Goal: Task Accomplishment & Management: Use online tool/utility

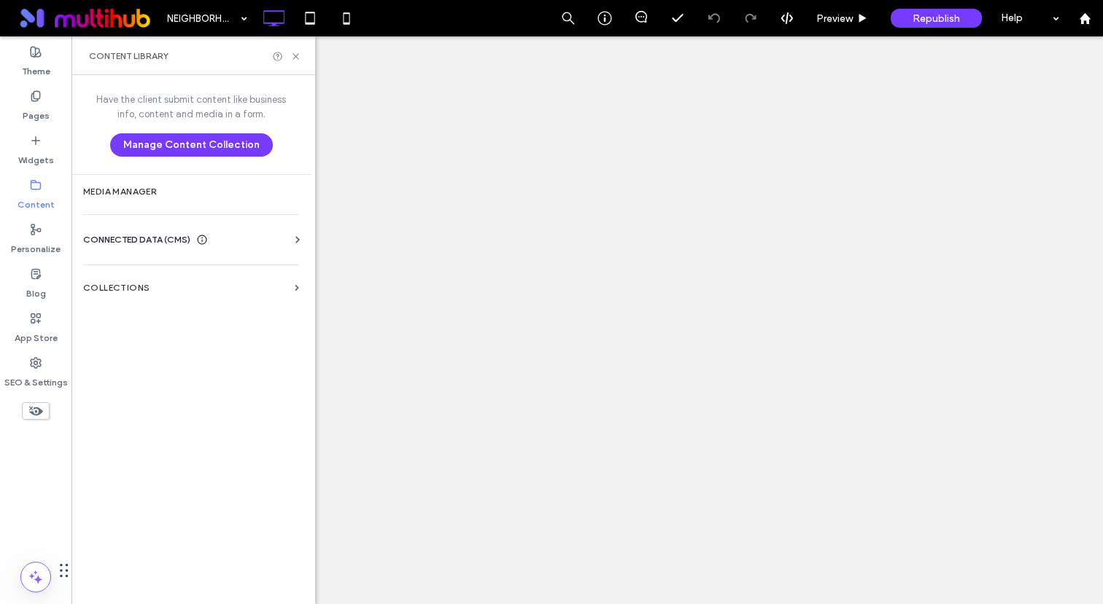
click at [131, 281] on section "Collections" at bounding box center [190, 288] width 239 height 34
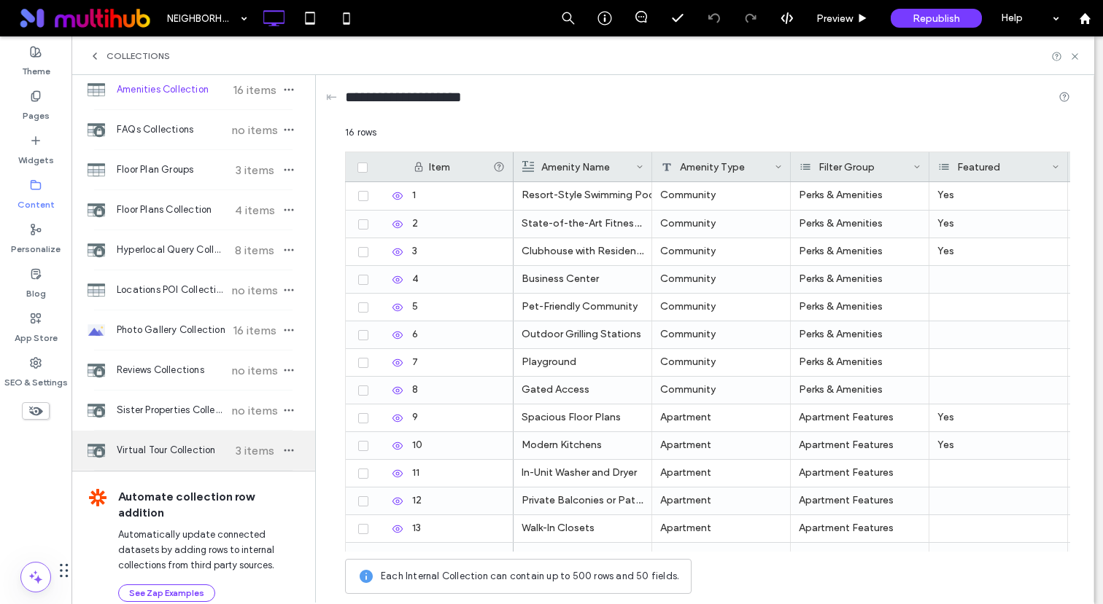
scroll to position [69, 0]
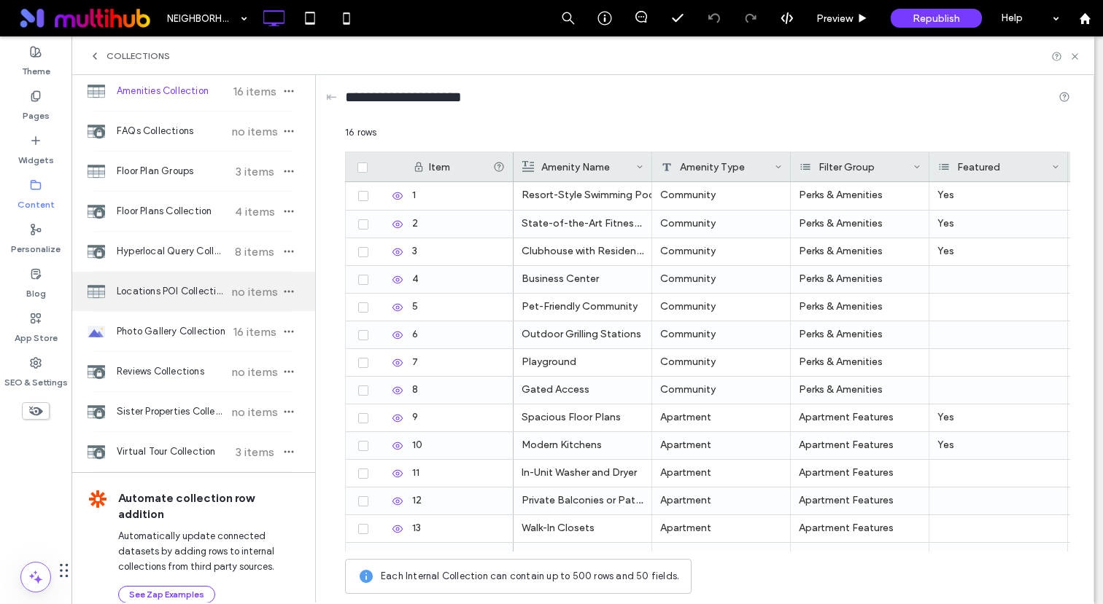
click at [162, 285] on span "Locations POI Collection" at bounding box center [171, 291] width 109 height 15
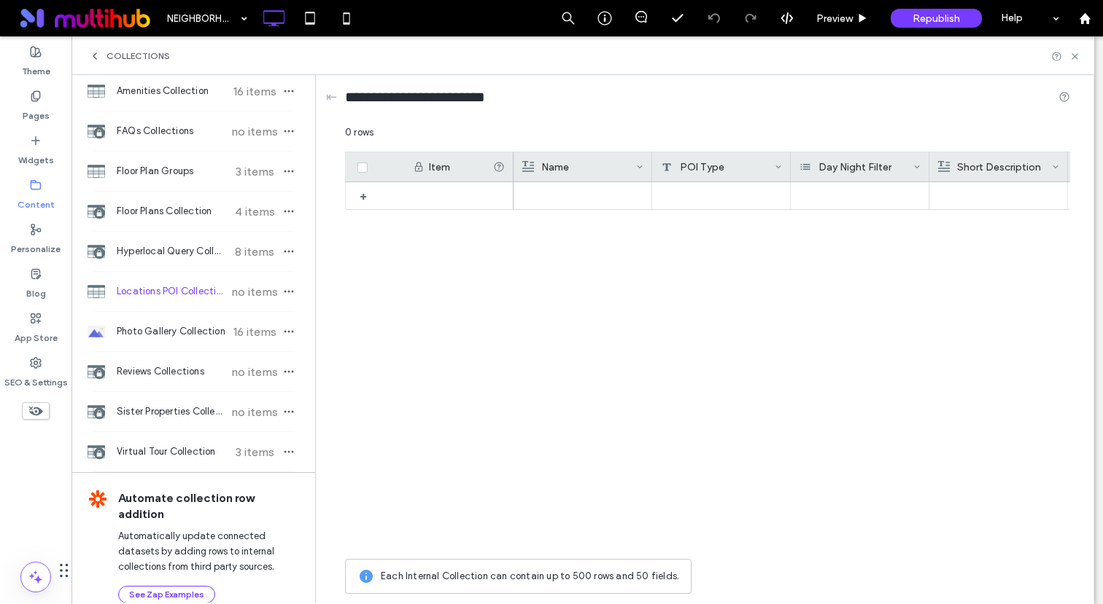
click at [858, 166] on div "Day Night Filter" at bounding box center [856, 166] width 114 height 29
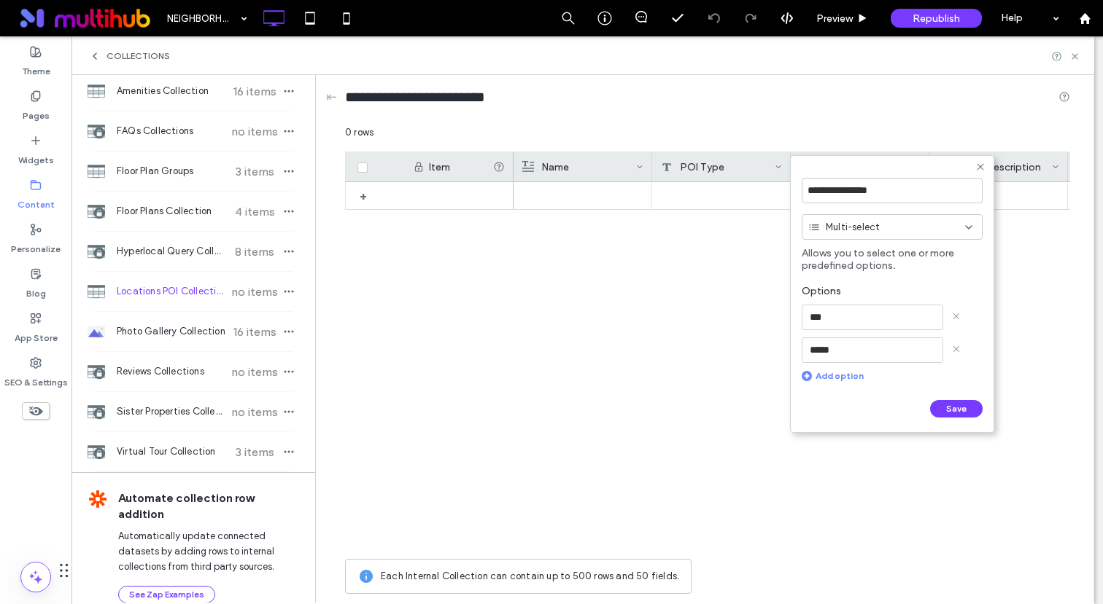
click at [874, 229] on span "Multi-select" at bounding box center [852, 227] width 54 height 15
click at [704, 298] on div at bounding box center [791, 367] width 556 height 370
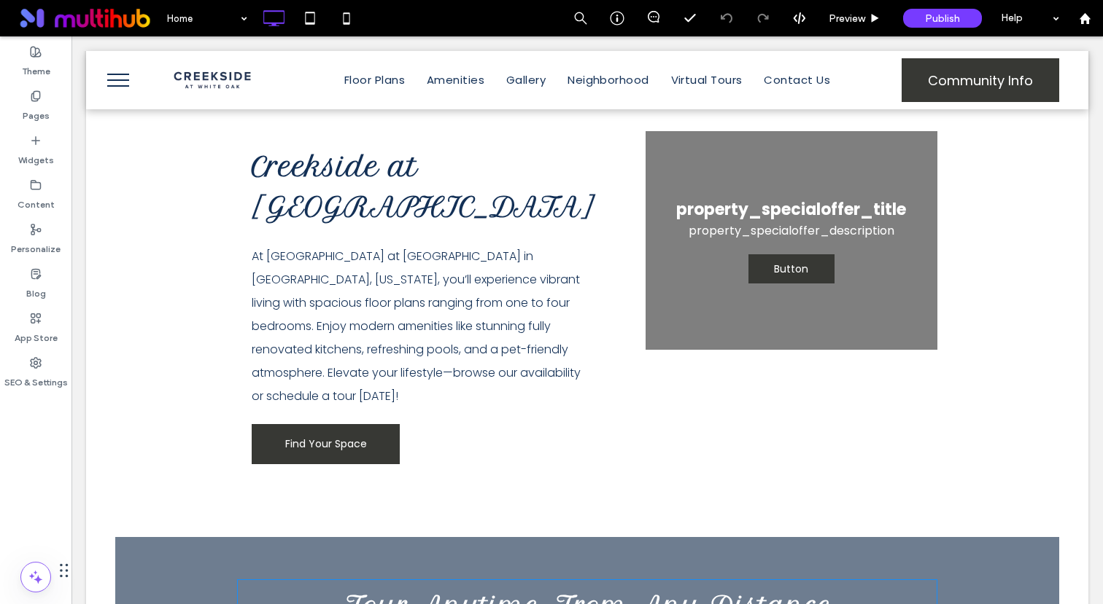
scroll to position [259, 0]
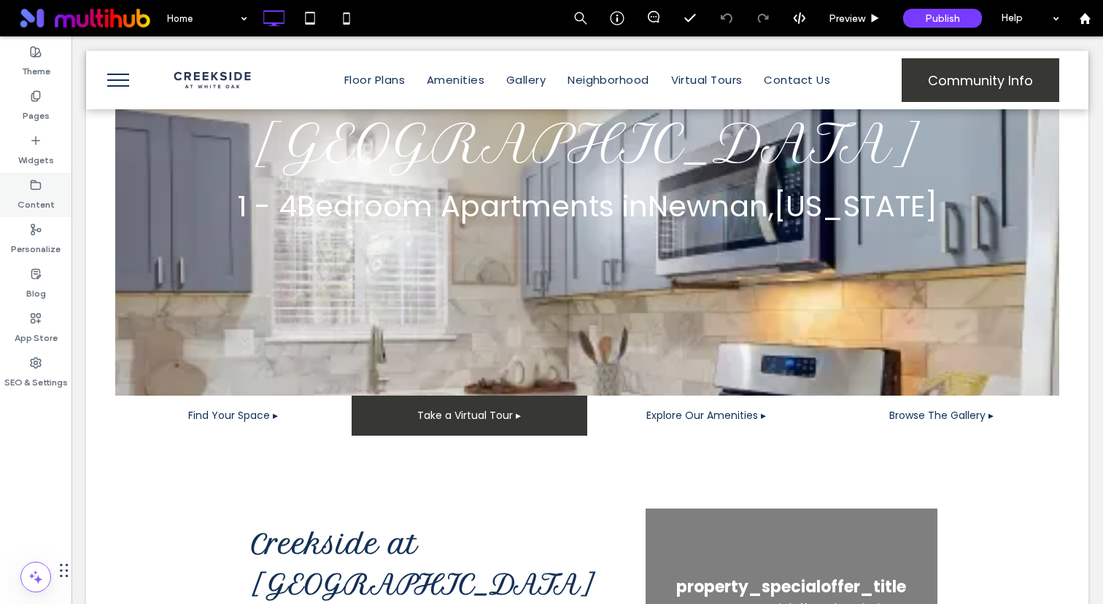
click at [36, 206] on label "Content" at bounding box center [36, 201] width 37 height 20
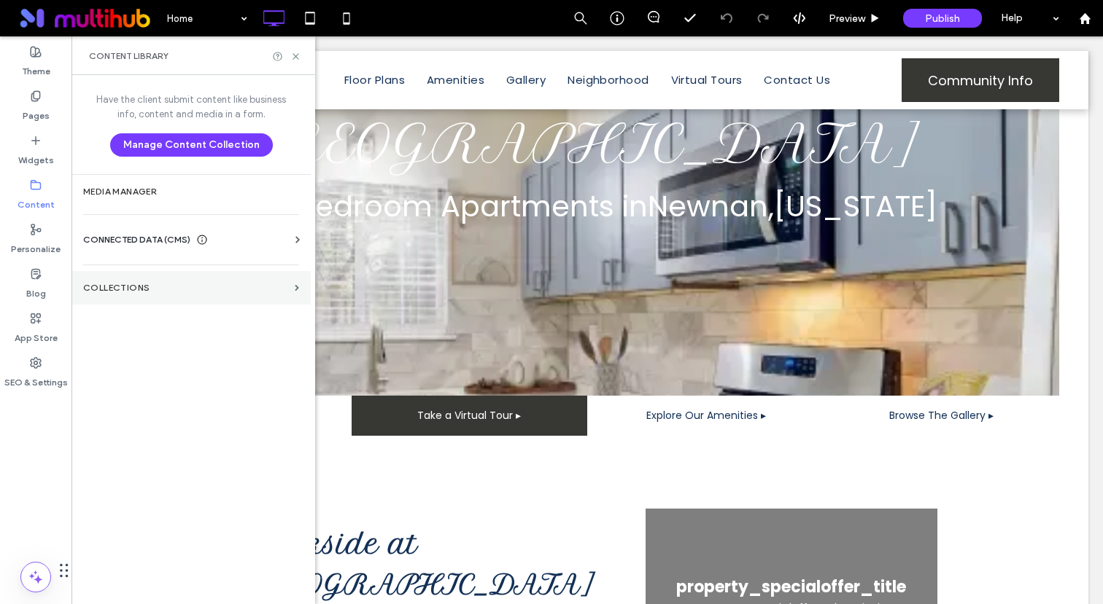
click at [121, 291] on label "Collections" at bounding box center [186, 288] width 206 height 10
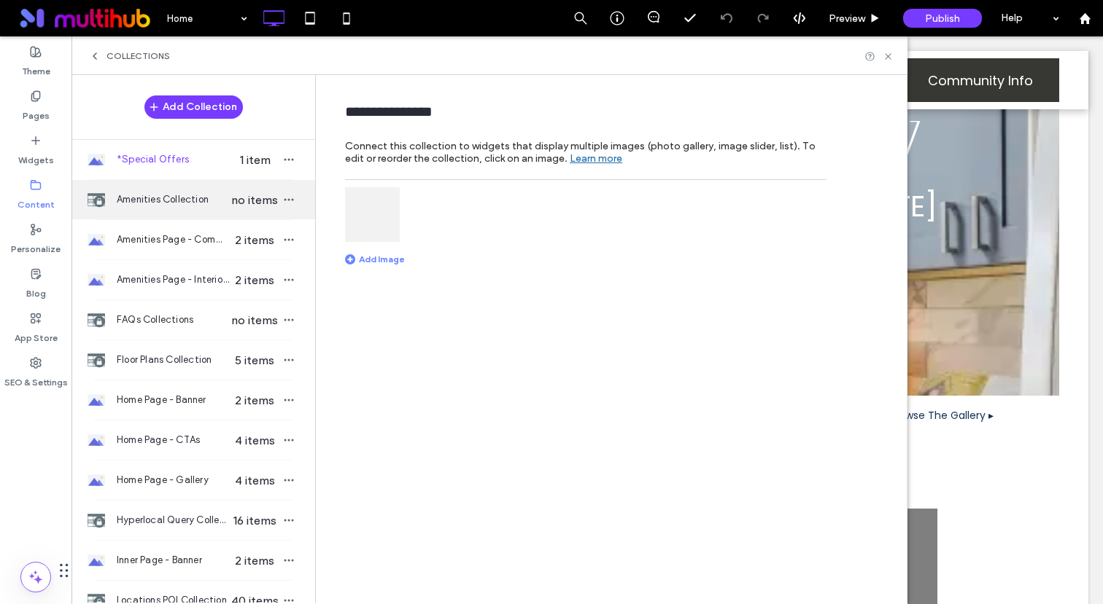
click at [161, 202] on span "Amenities Collection" at bounding box center [173, 200] width 112 height 15
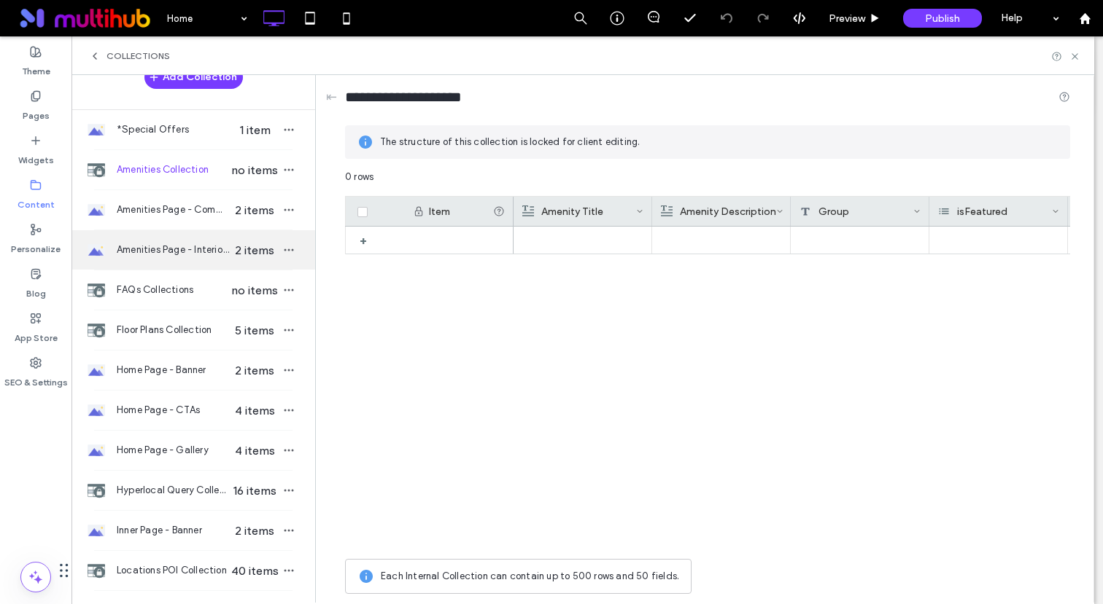
scroll to position [0, 0]
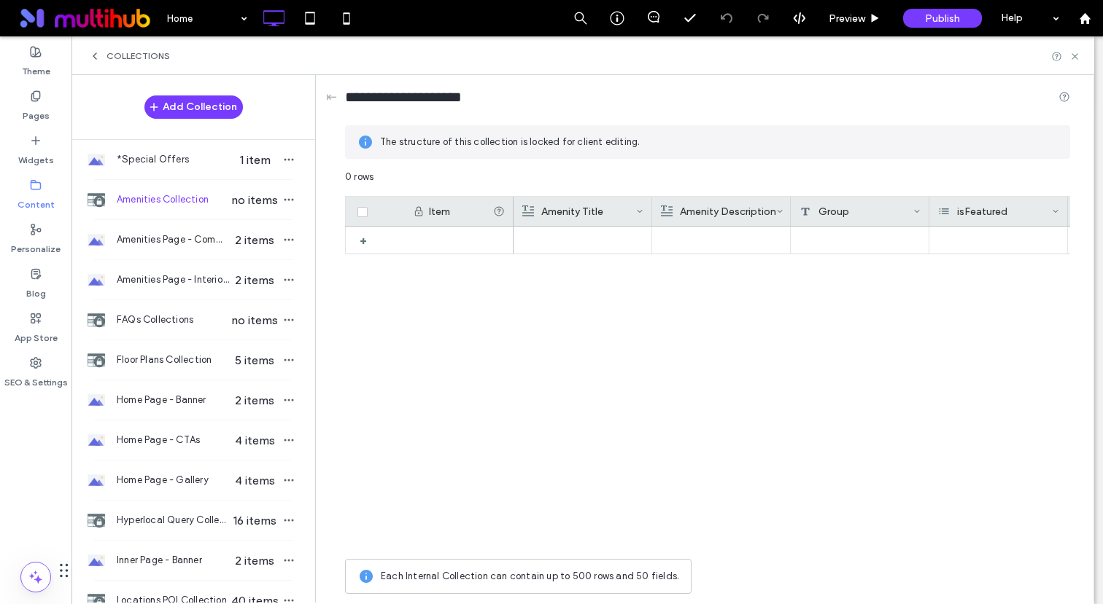
click at [125, 48] on div "Collections" at bounding box center [582, 55] width 1022 height 39
click at [121, 54] on span "Collections" at bounding box center [137, 56] width 63 height 12
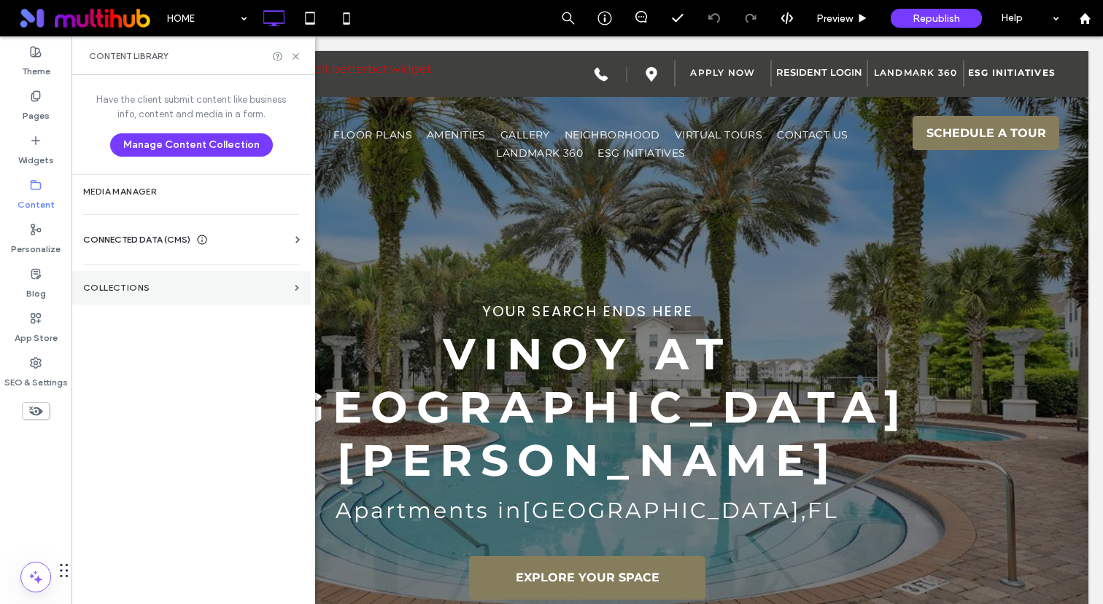
click at [123, 278] on section "Collections" at bounding box center [190, 288] width 239 height 34
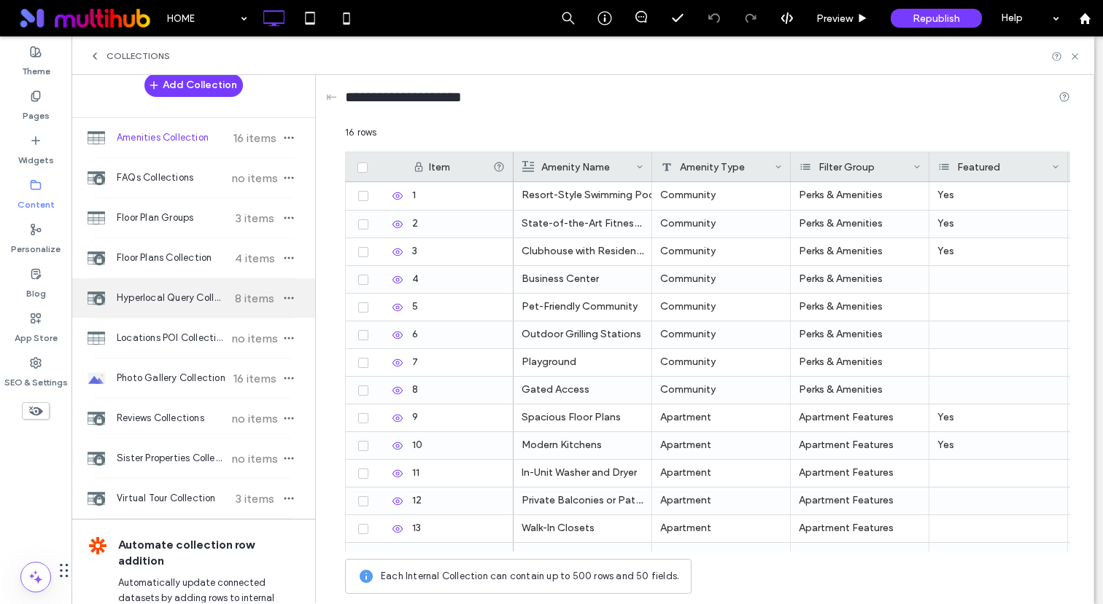
scroll to position [24, 0]
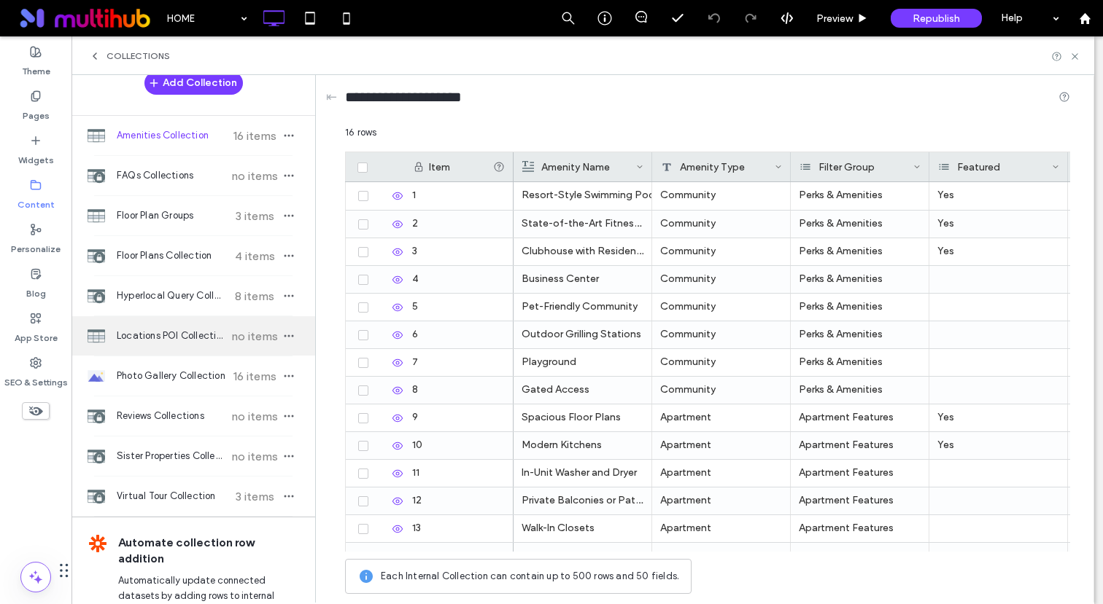
click at [174, 327] on div "Locations POI Collection no items" at bounding box center [193, 335] width 244 height 39
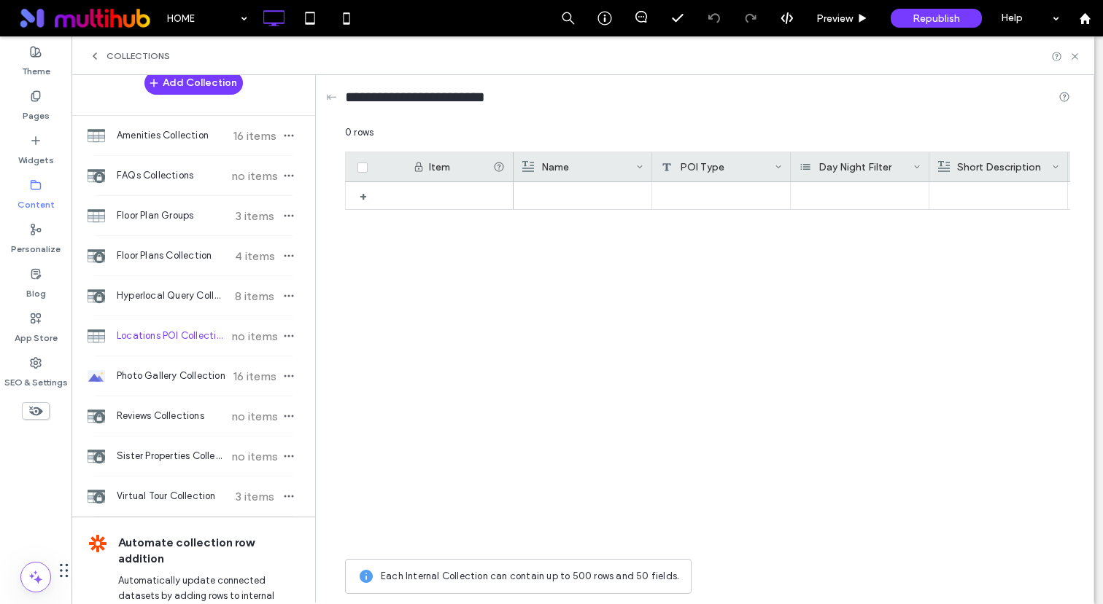
click at [710, 280] on div at bounding box center [791, 367] width 556 height 370
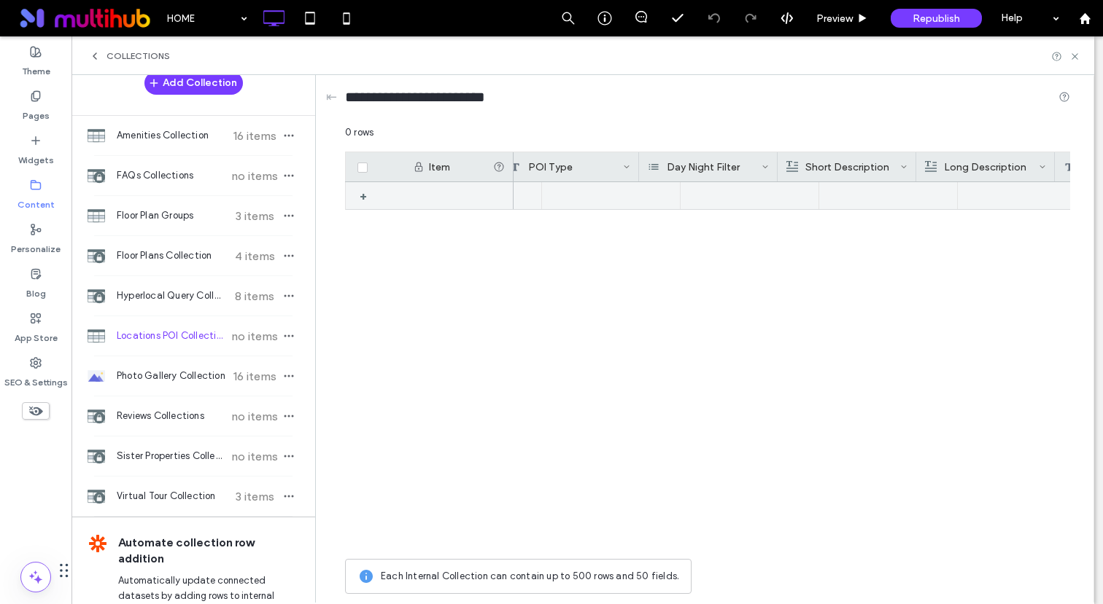
scroll to position [0, 0]
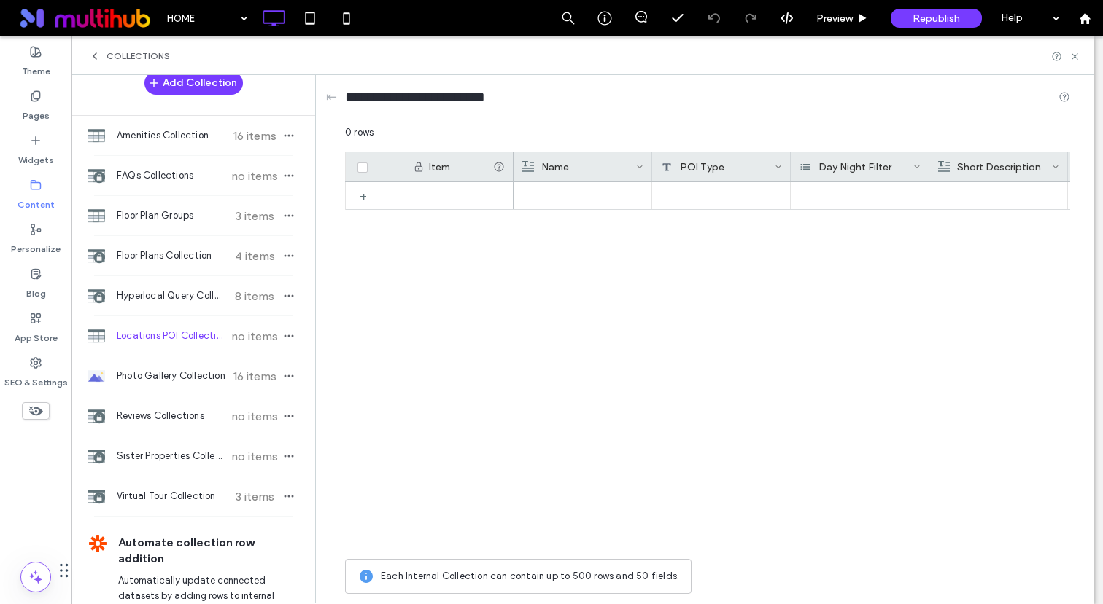
click at [879, 161] on div "Day Night Filter" at bounding box center [856, 166] width 114 height 29
click at [440, 340] on div "+" at bounding box center [707, 367] width 725 height 370
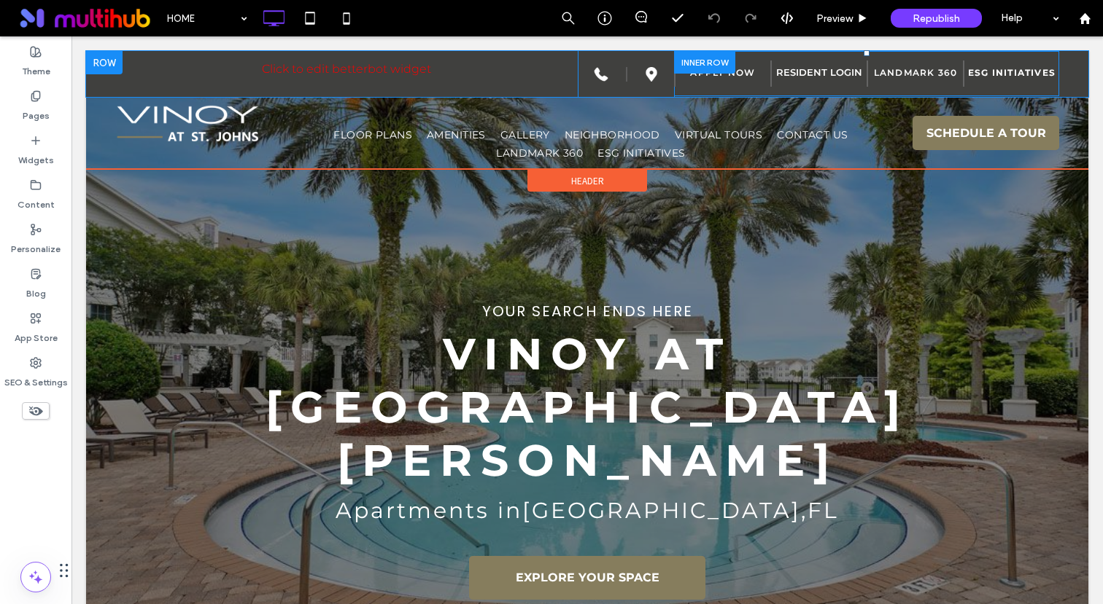
click at [724, 61] on div at bounding box center [704, 62] width 61 height 23
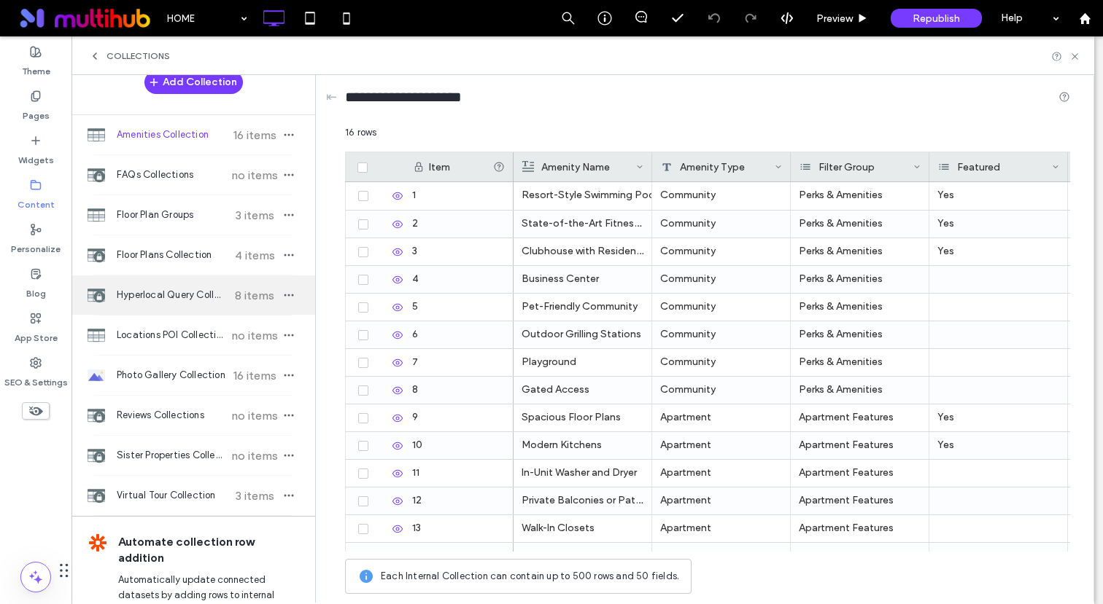
scroll to position [27, 0]
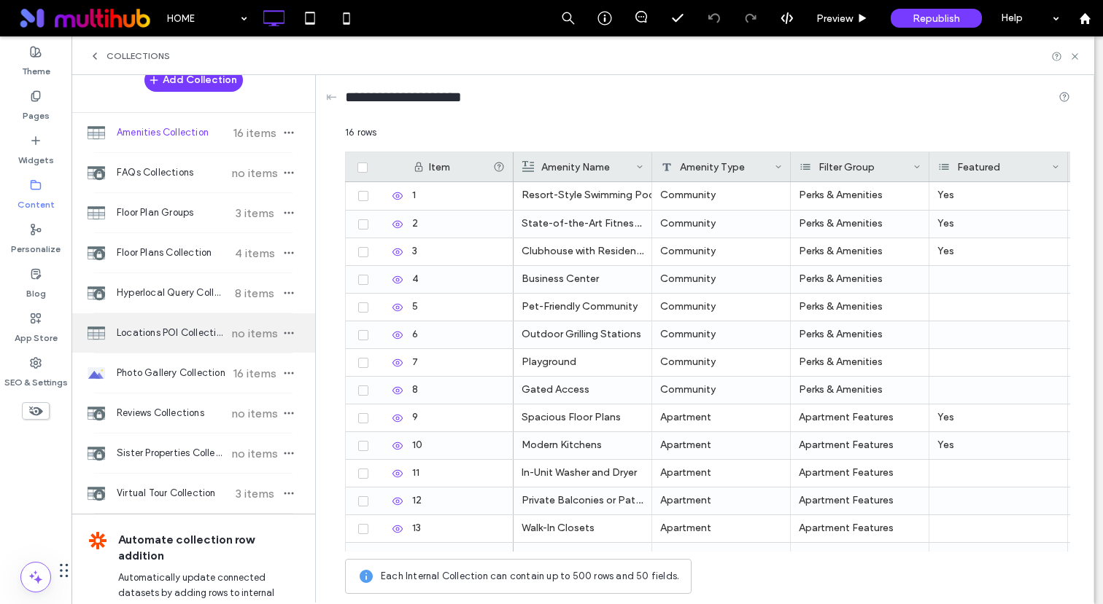
click at [174, 330] on span "Locations POI Collection" at bounding box center [171, 333] width 109 height 15
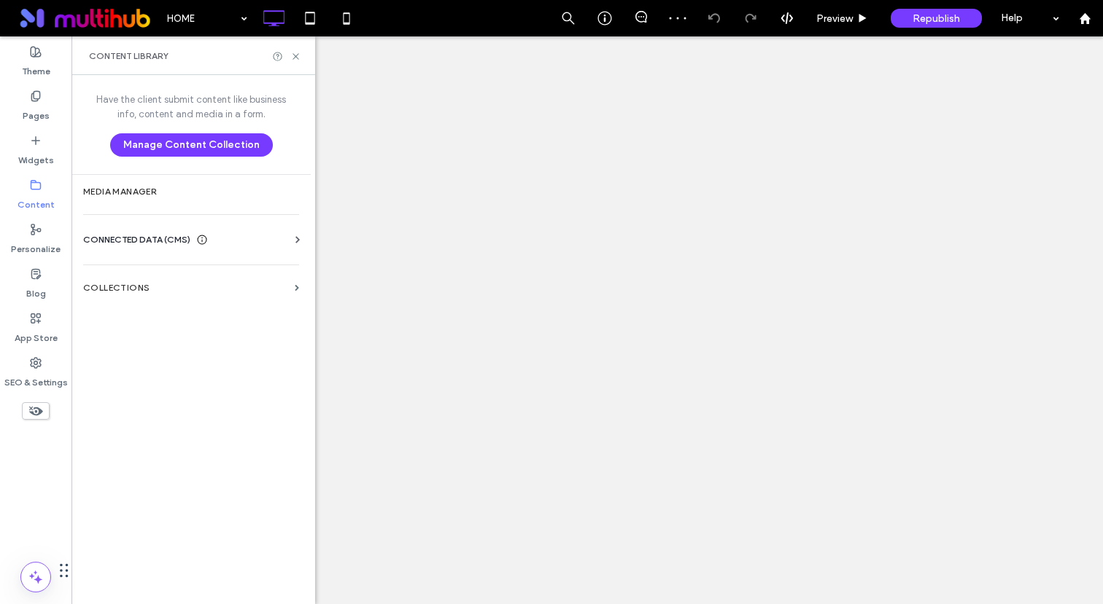
click at [125, 283] on label "Collections" at bounding box center [186, 288] width 206 height 10
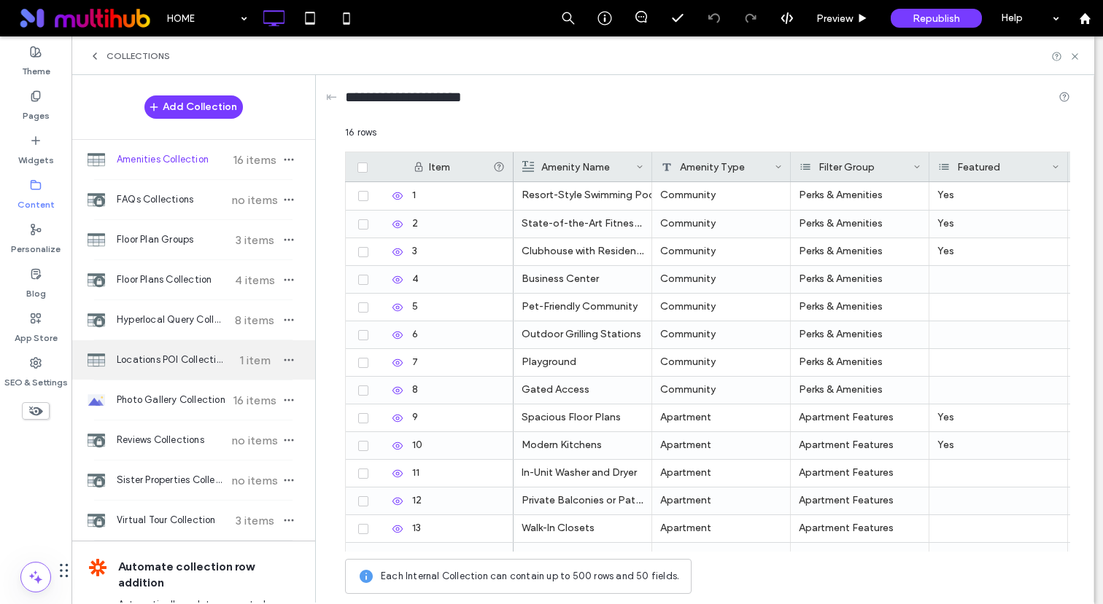
click at [189, 367] on span "Locations POI Collection" at bounding box center [171, 360] width 109 height 15
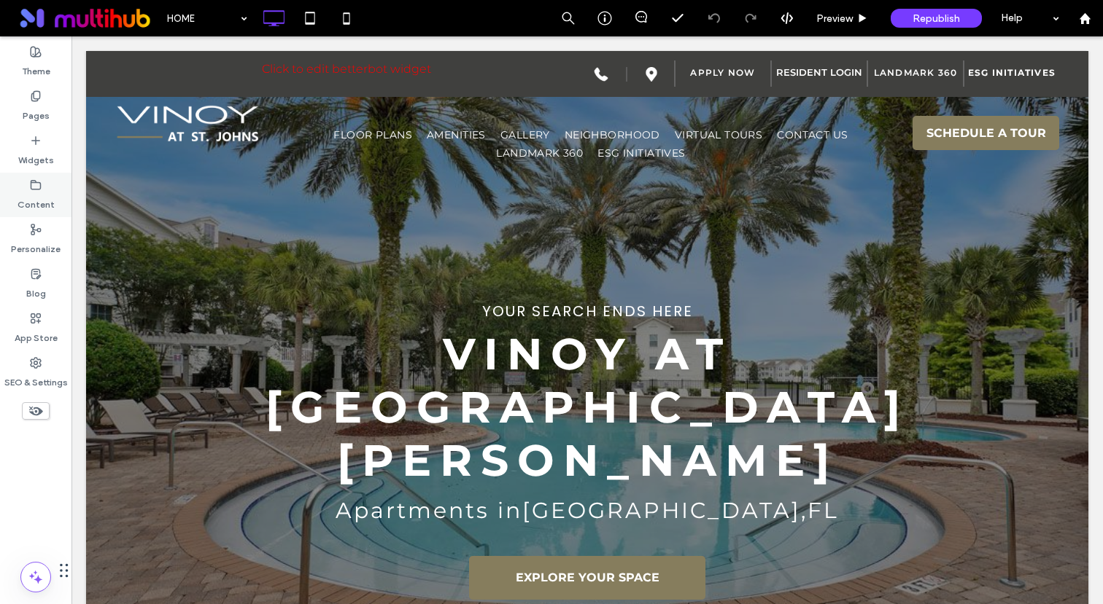
click at [39, 195] on label "Content" at bounding box center [36, 201] width 37 height 20
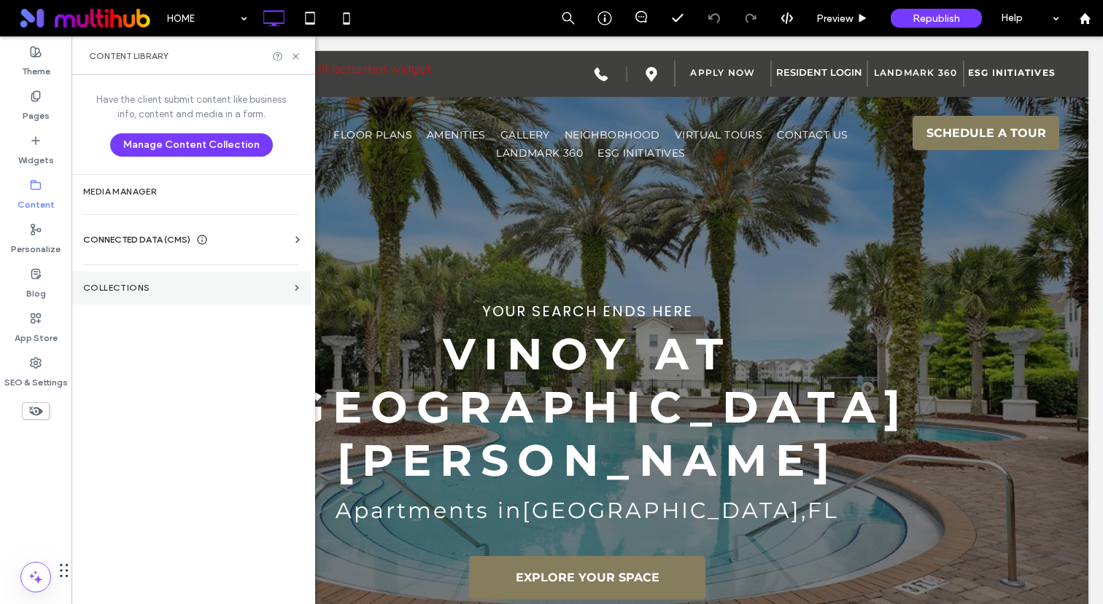
click at [148, 284] on label "Collections" at bounding box center [186, 288] width 206 height 10
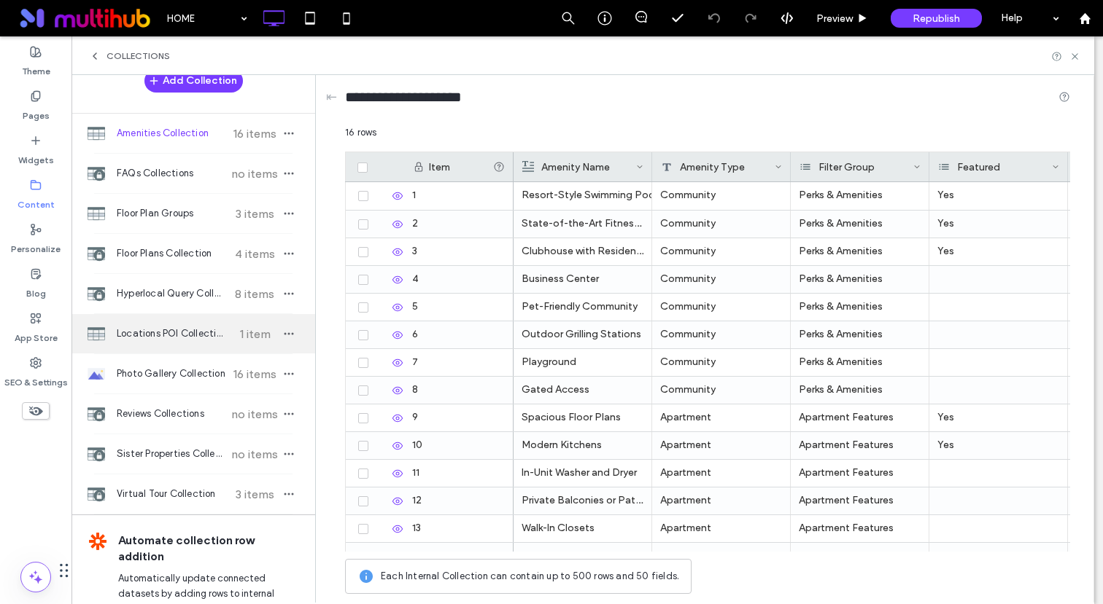
scroll to position [28, 0]
click at [179, 333] on span "Locations POI Collection" at bounding box center [171, 331] width 109 height 15
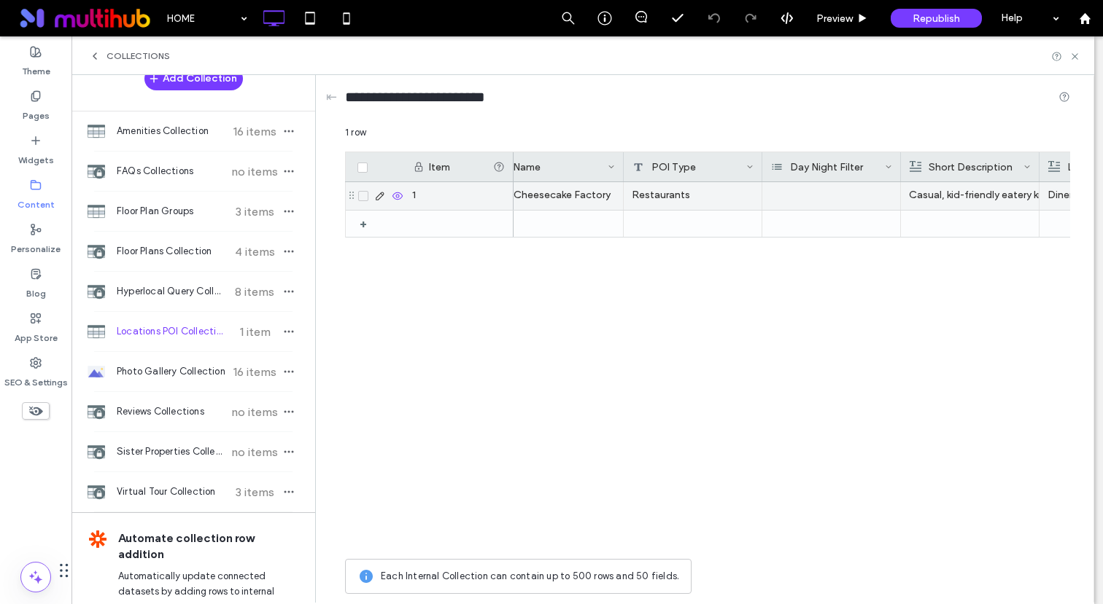
scroll to position [0, 34]
click at [779, 204] on div at bounding box center [826, 196] width 139 height 28
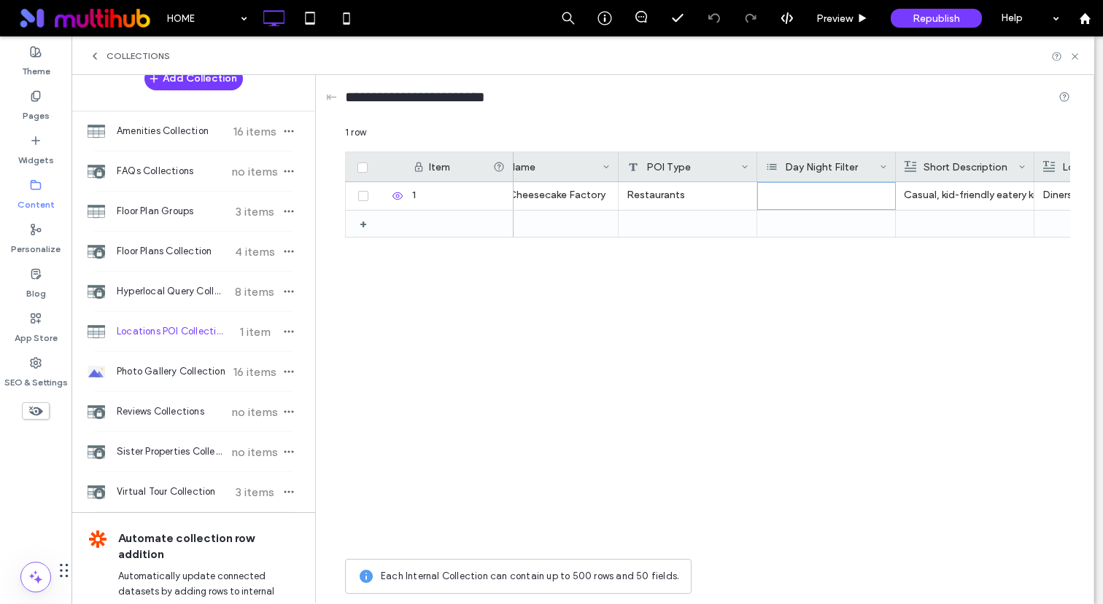
click at [798, 306] on div "The Cheesecake Factory Restaurants Casual, kid-friendly eatery known for its ch…" at bounding box center [791, 367] width 556 height 370
